Goal: Task Accomplishment & Management: Manage account settings

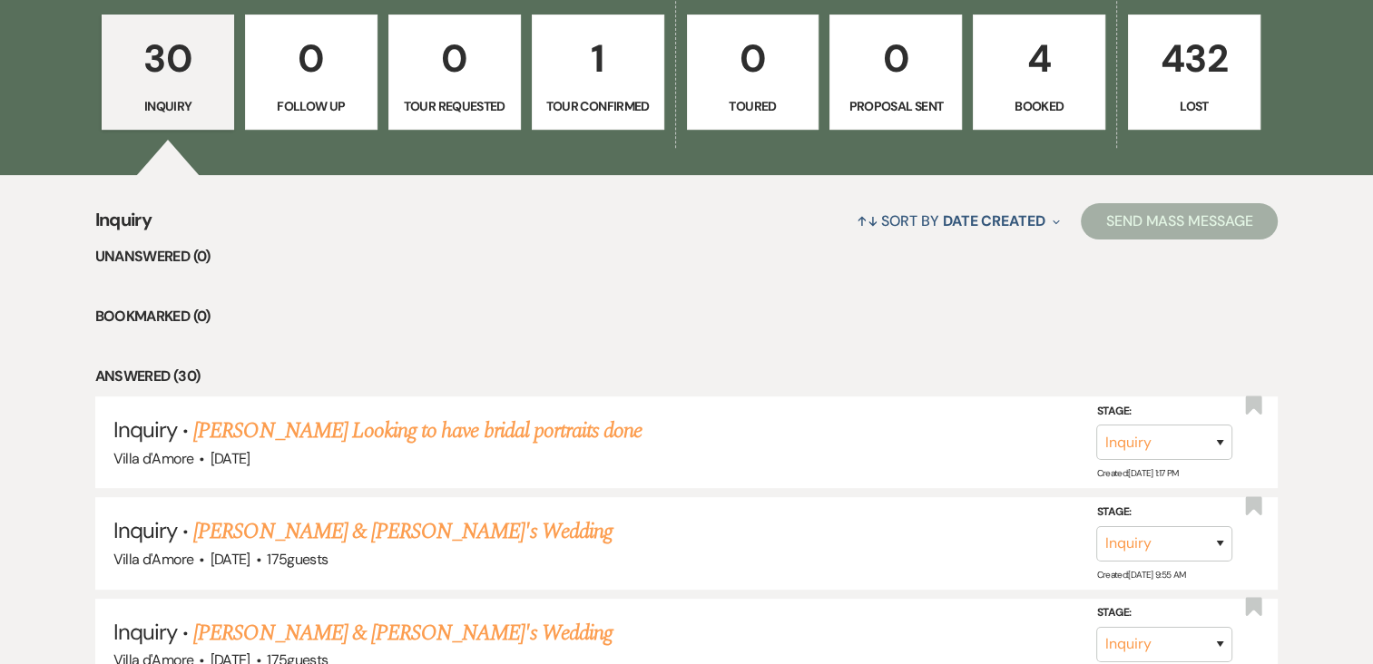
scroll to position [544, 0]
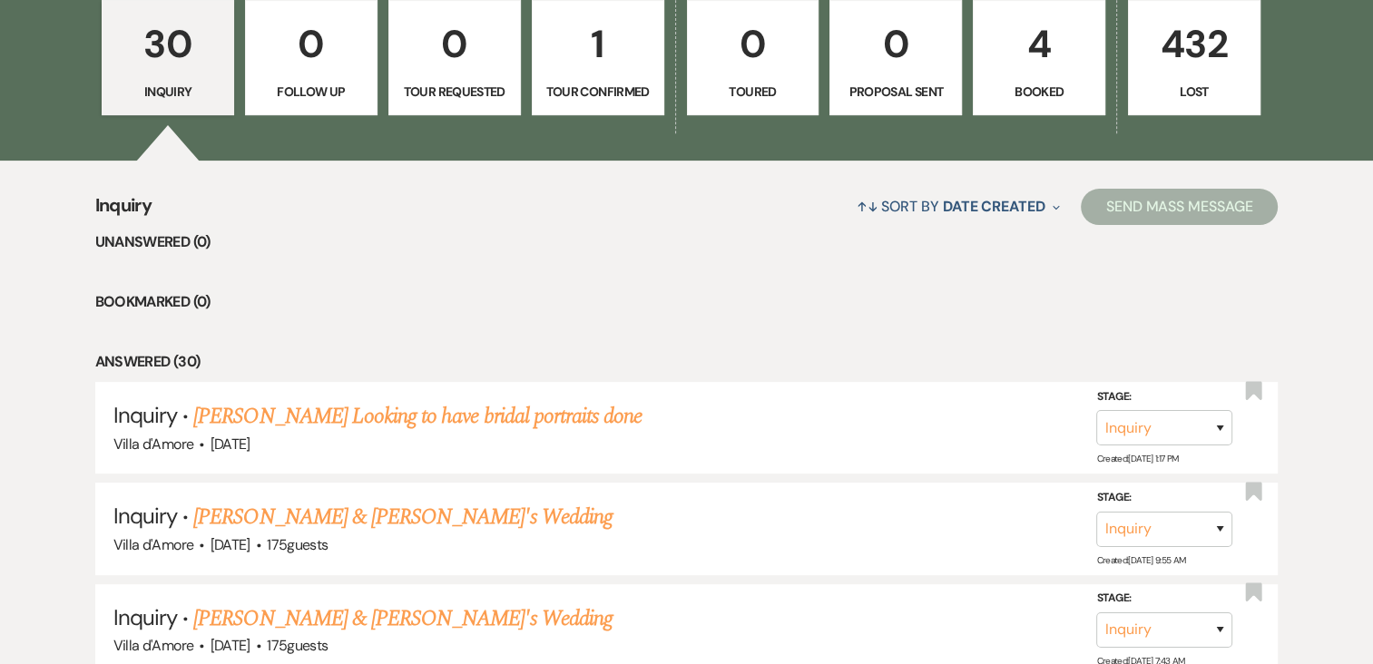
click at [578, 44] on p "1" at bounding box center [597, 44] width 109 height 61
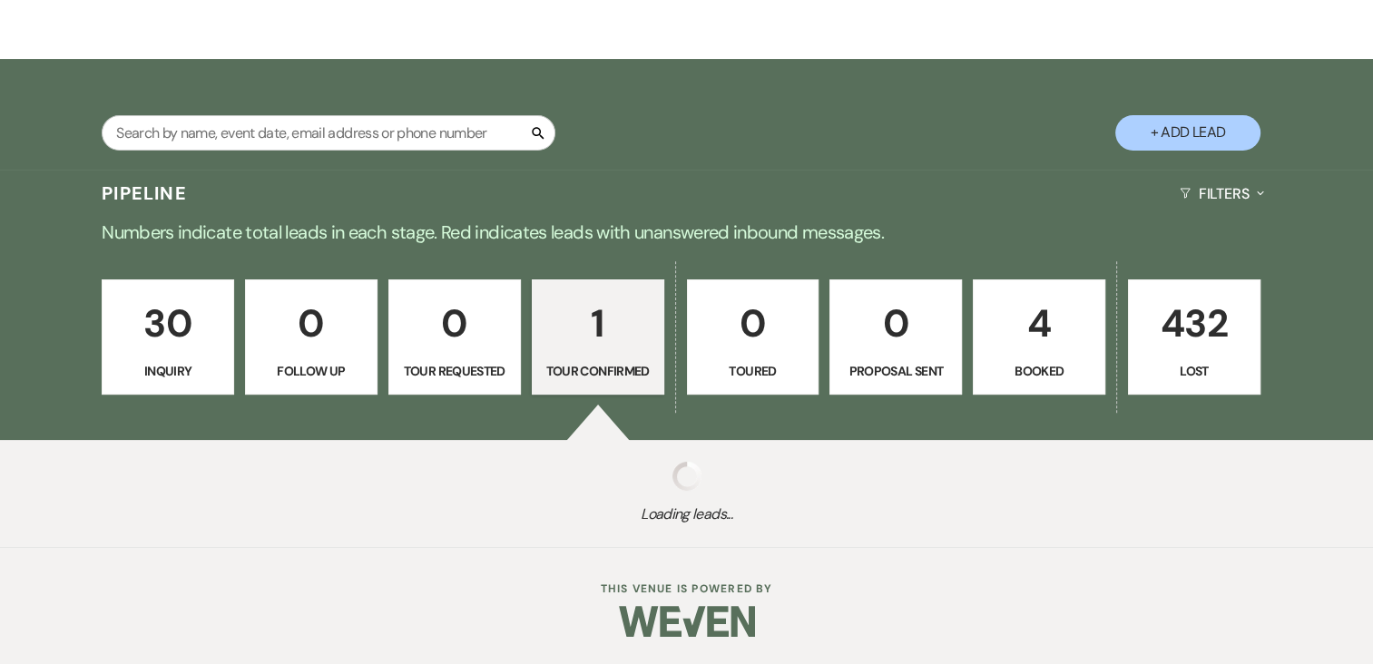
scroll to position [501, 0]
select select "4"
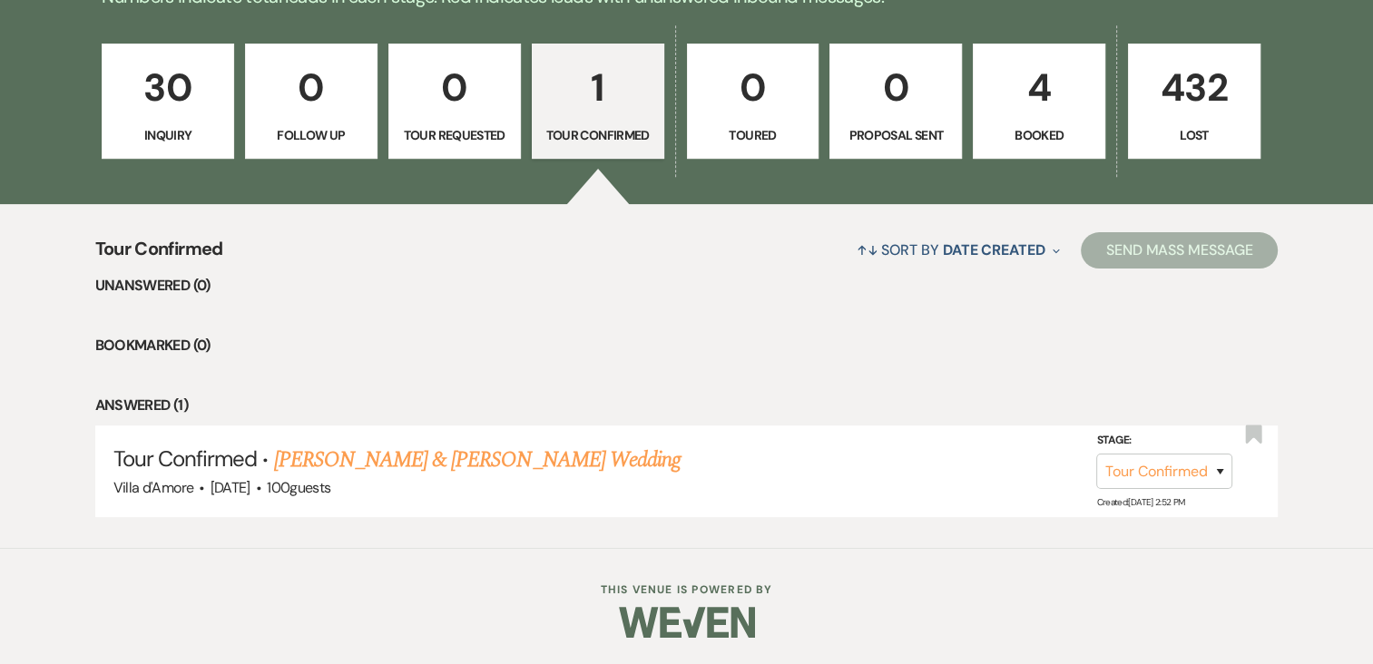
scroll to position [410, 0]
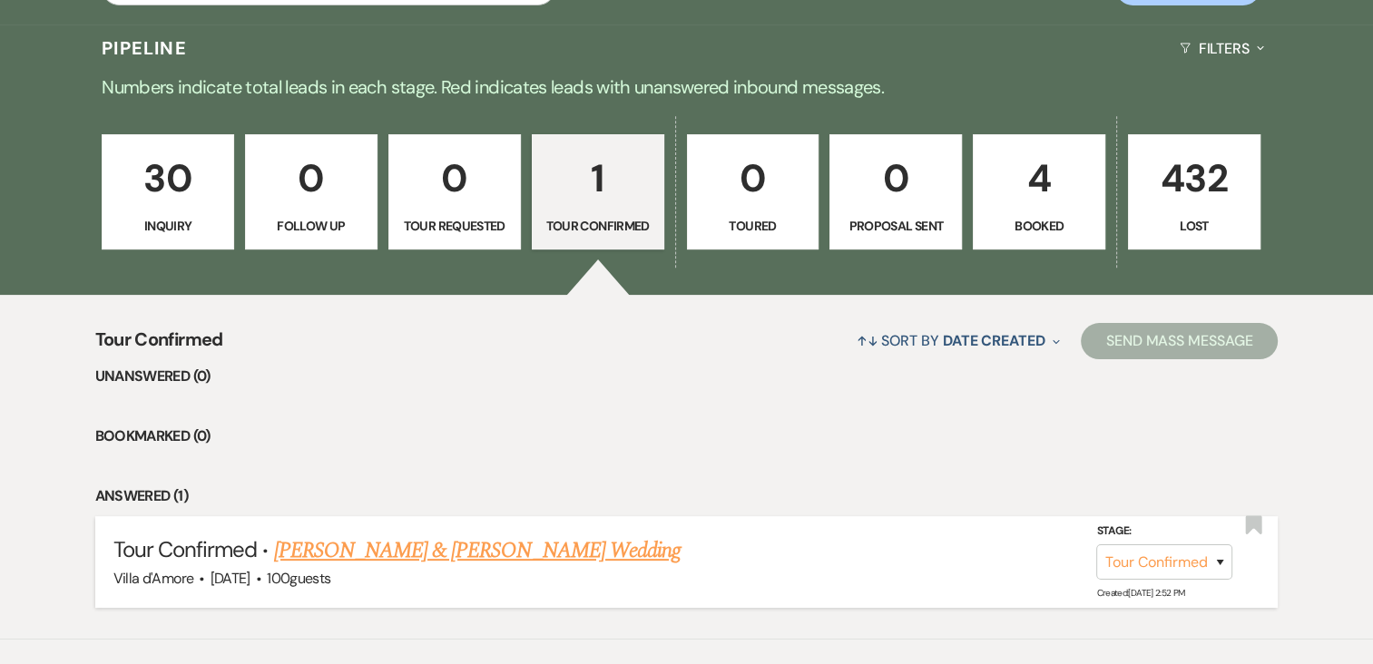
click at [407, 544] on link "[PERSON_NAME] & [PERSON_NAME] Wedding" at bounding box center [477, 550] width 406 height 33
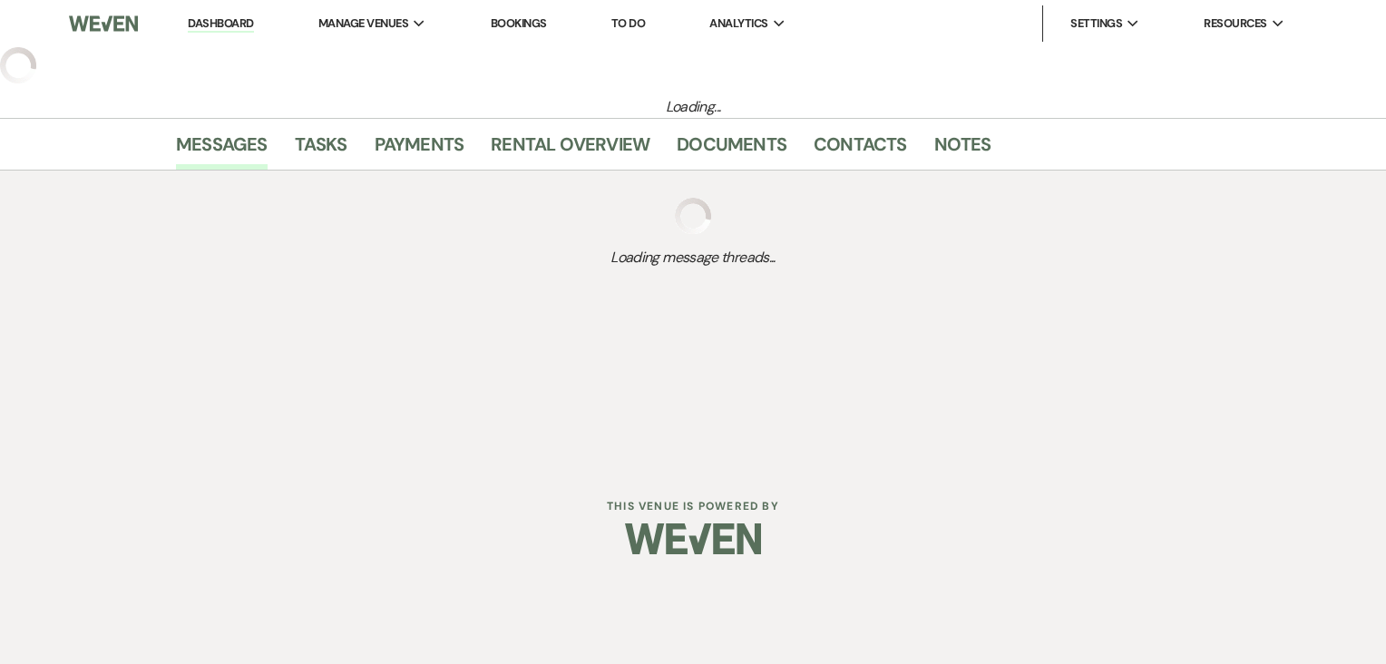
select select "4"
select select "6"
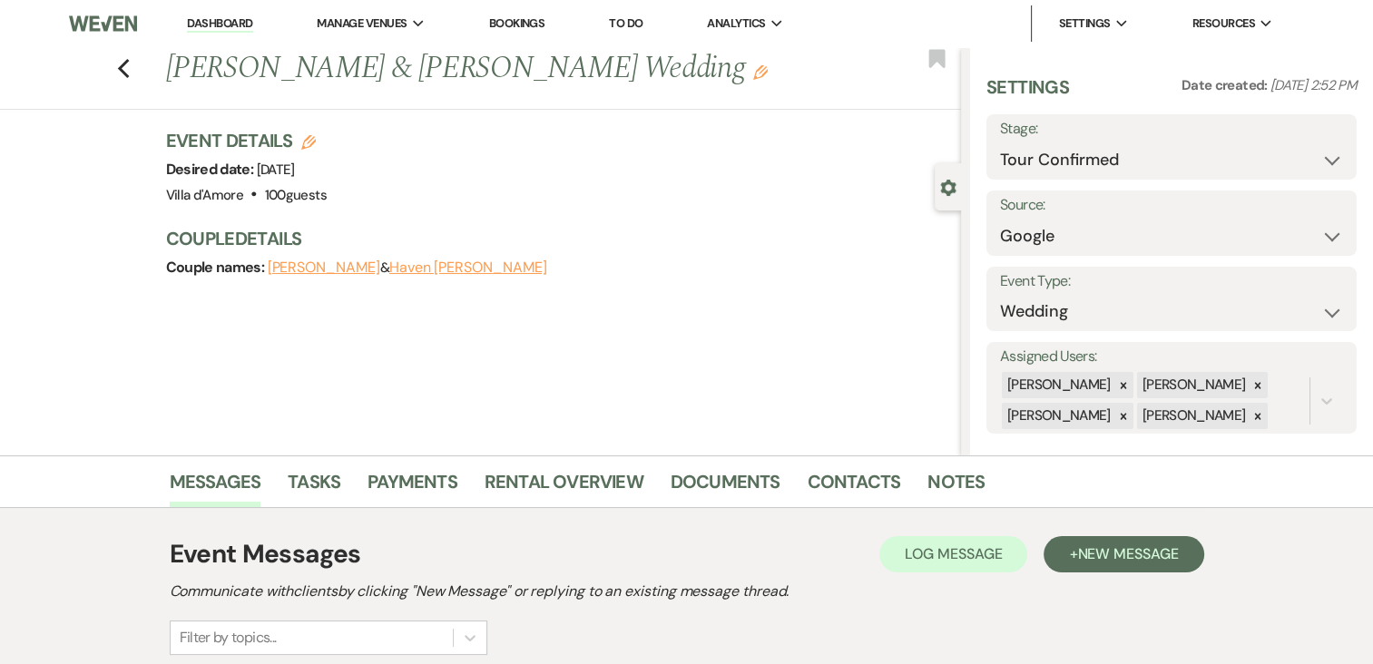
click at [301, 270] on button "[PERSON_NAME]" at bounding box center [324, 267] width 113 height 15
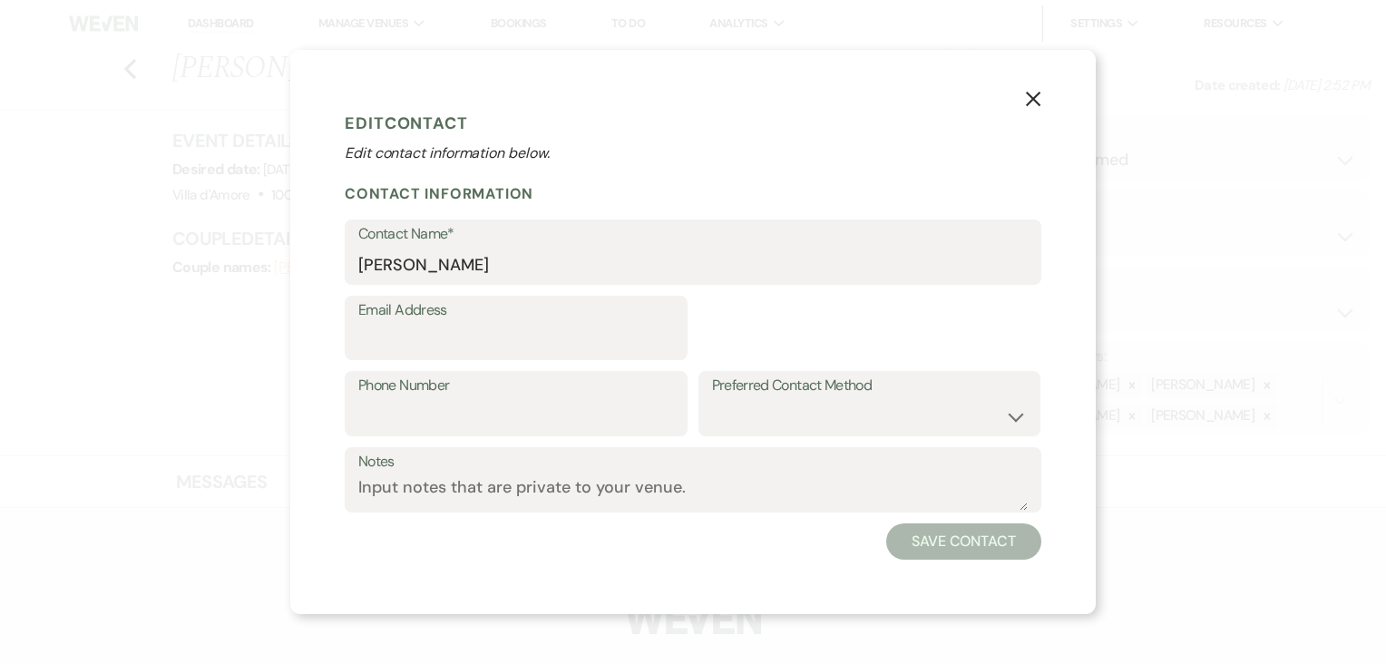
select select "1"
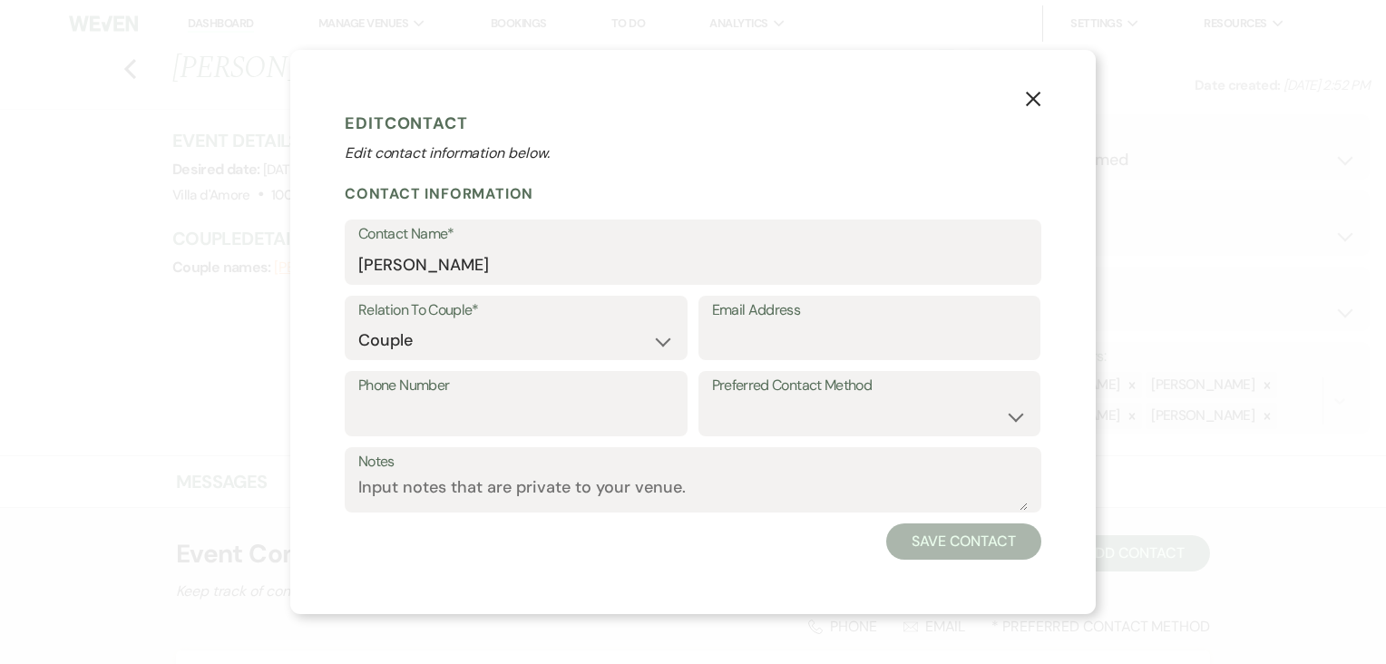
click at [1025, 94] on icon "X" at bounding box center [1033, 99] width 16 height 16
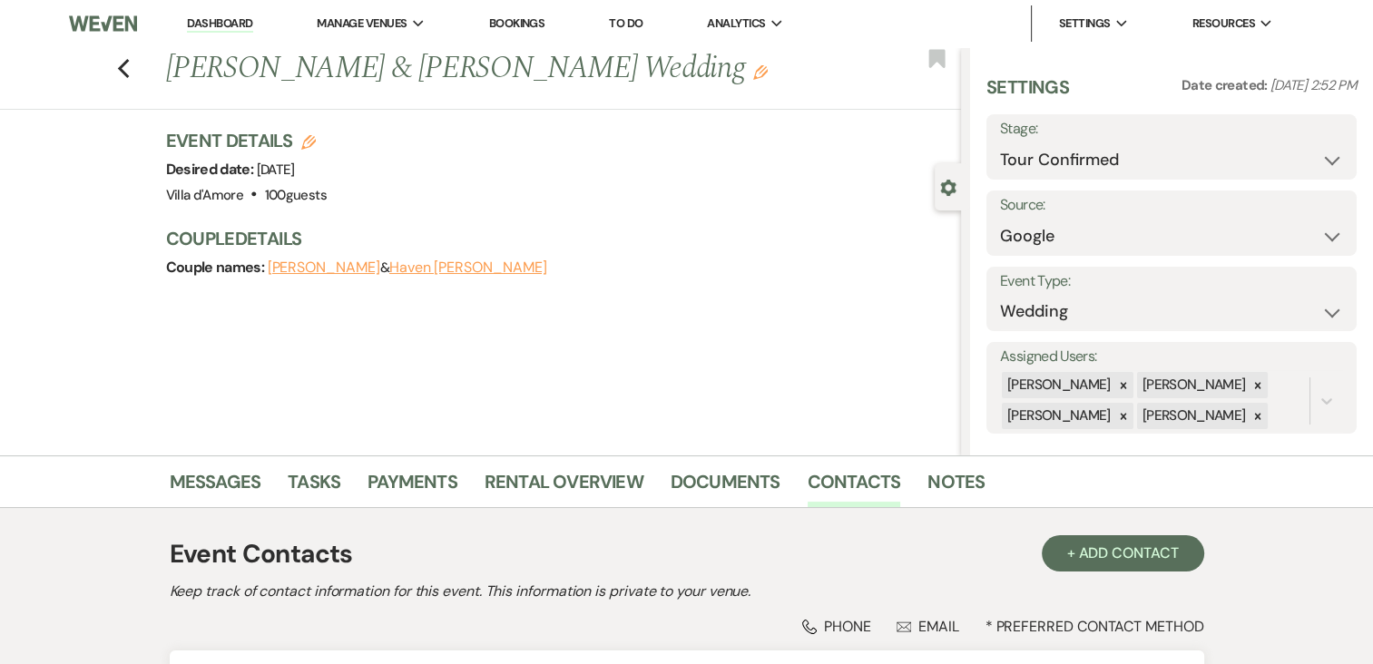
click at [433, 269] on button "Haven [PERSON_NAME]" at bounding box center [467, 267] width 157 height 15
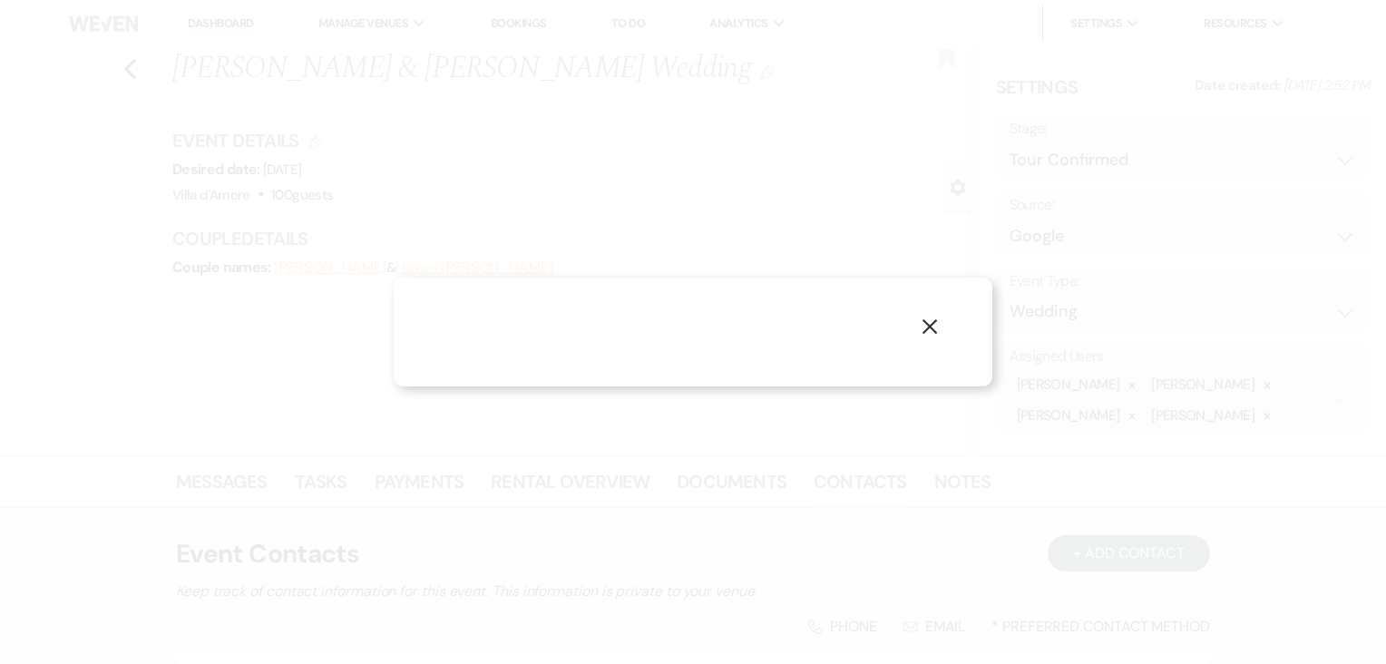
select select "1"
select select "phone"
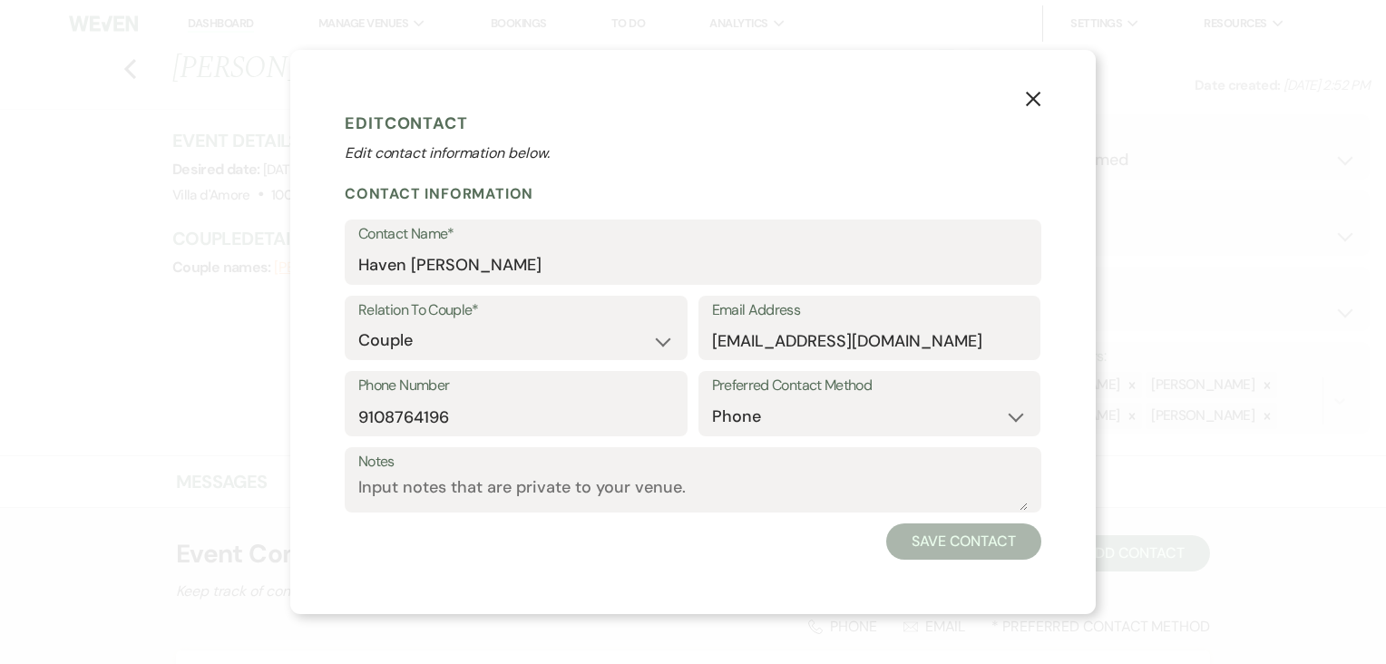
click at [1034, 95] on icon "X" at bounding box center [1033, 99] width 16 height 16
